Goal: Information Seeking & Learning: Learn about a topic

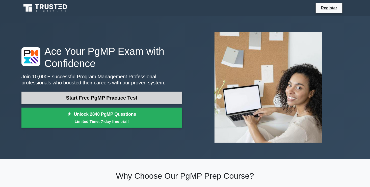
click at [86, 98] on link "Start Free PgMP Practice Test" at bounding box center [101, 98] width 161 height 12
click at [65, 96] on link "Start Free PgMP Practice Test" at bounding box center [101, 98] width 161 height 12
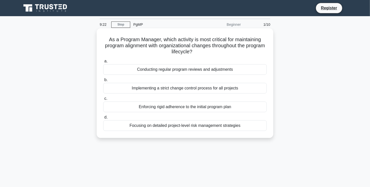
click at [199, 70] on div "Conducting regular program reviews and adjustments" at bounding box center [185, 69] width 164 height 11
click at [103, 63] on input "a. Conducting regular program reviews and adjustments" at bounding box center [103, 61] width 0 height 3
